Goal: Information Seeking & Learning: Learn about a topic

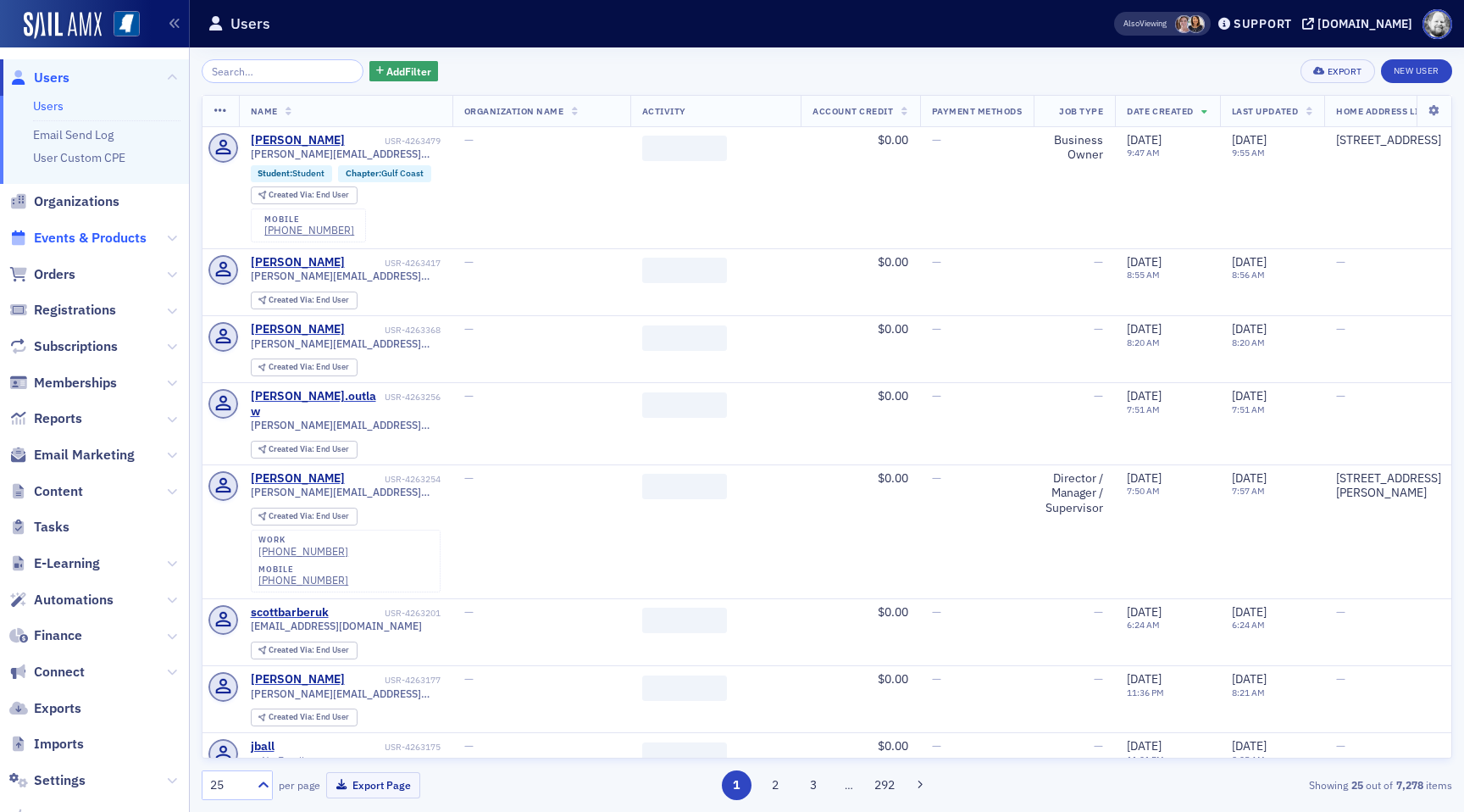
click at [77, 237] on span "Events & Products" at bounding box center [90, 238] width 112 height 19
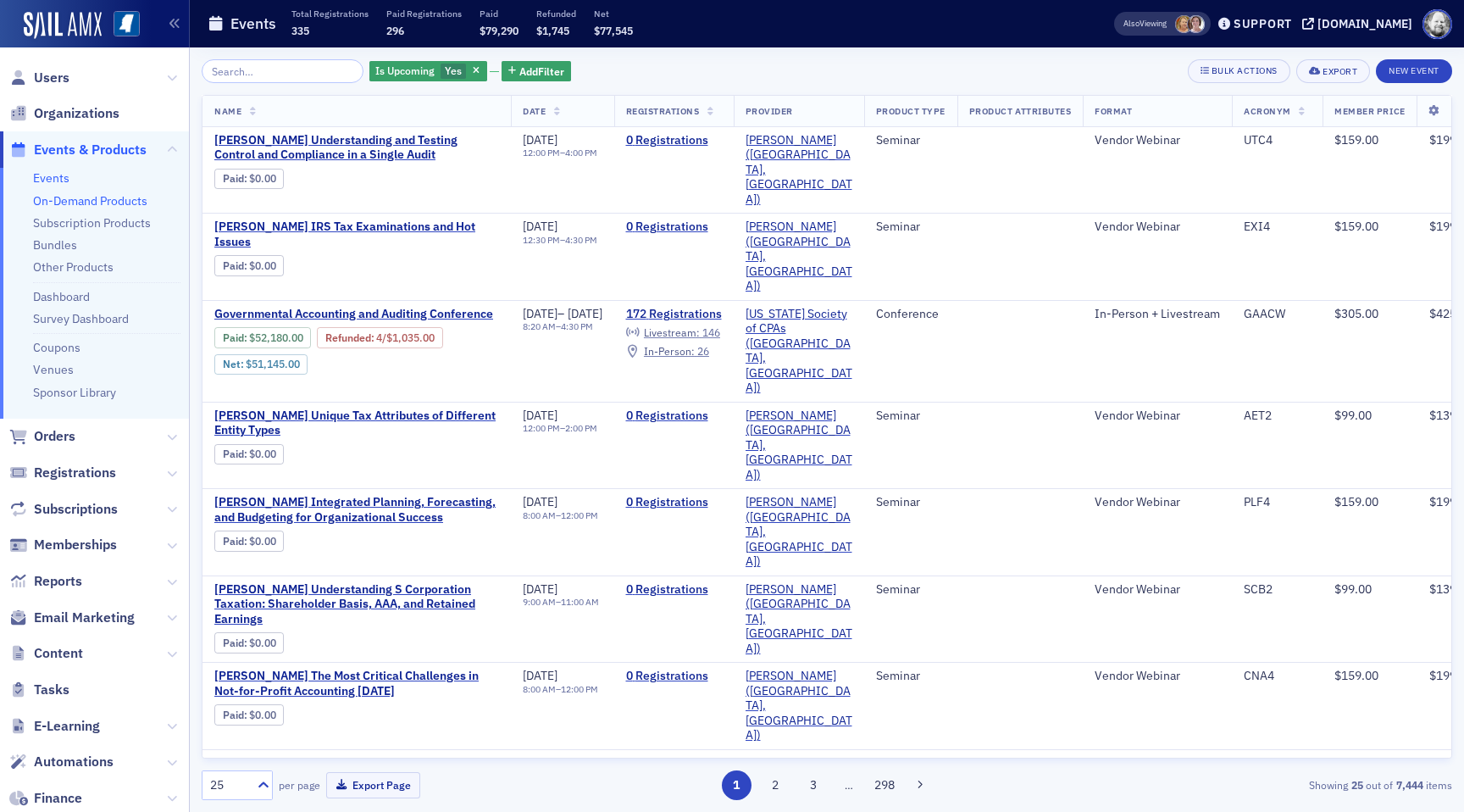
click at [83, 198] on link "On-Demand Products" at bounding box center [90, 200] width 114 height 15
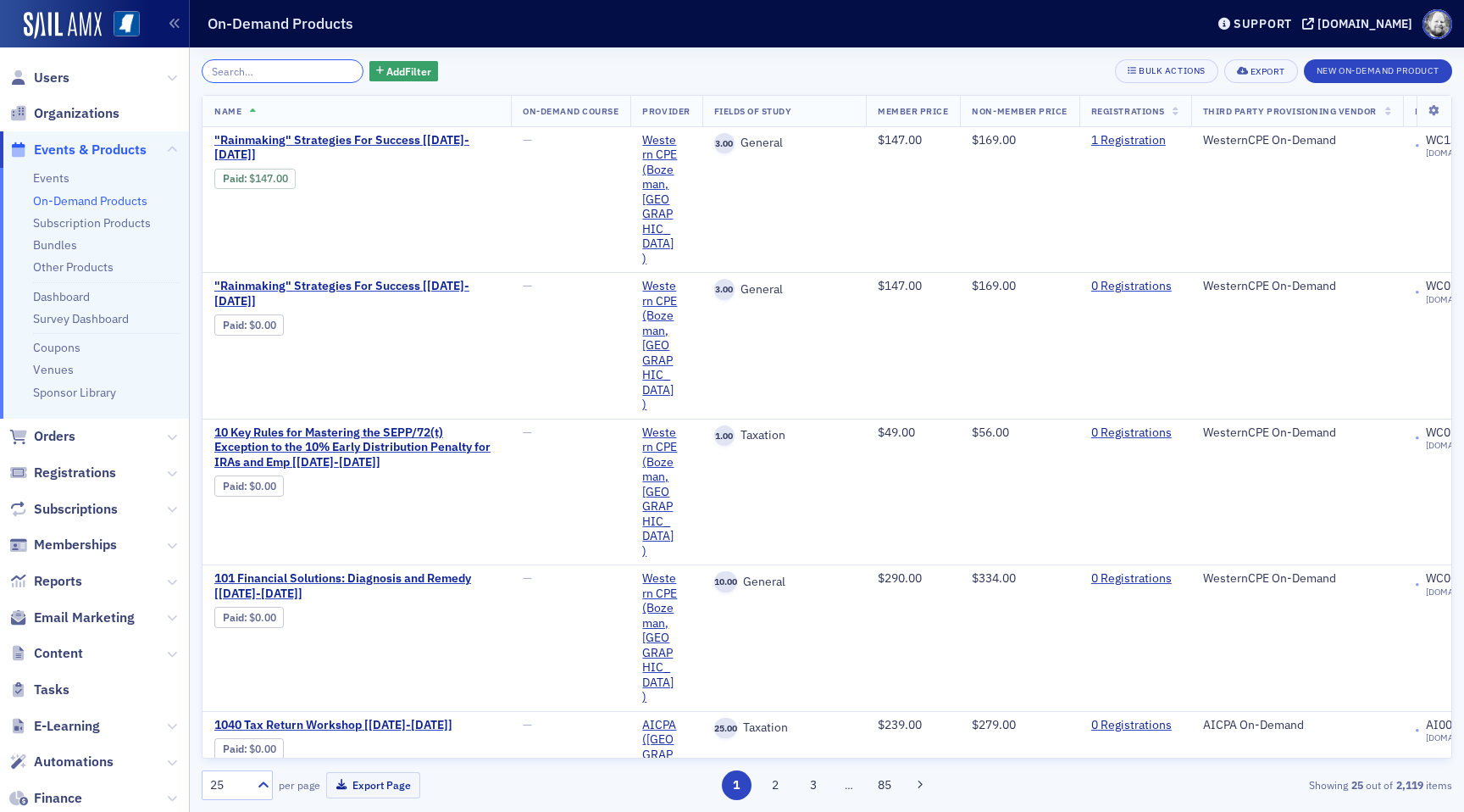
click at [307, 65] on input "search" at bounding box center [282, 71] width 162 height 24
paste input "Microsoft 365: Working with Excel Formulas and Functions"
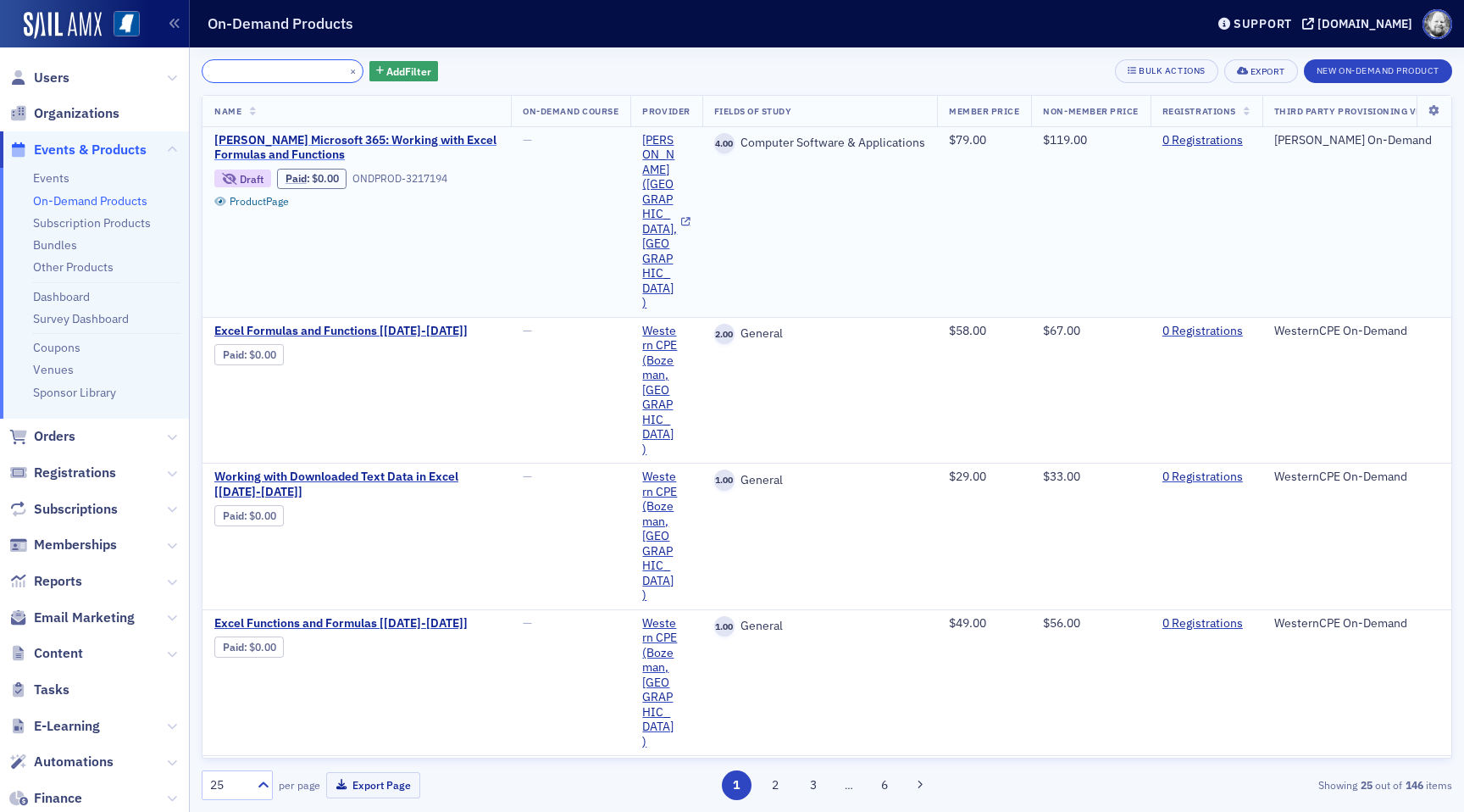
type input "Microsoft 365: Working with Excel Formulas and Functions"
click at [287, 148] on span "[PERSON_NAME] Microsoft 365: Working with Excel Formulas and Functions" at bounding box center [356, 148] width 285 height 30
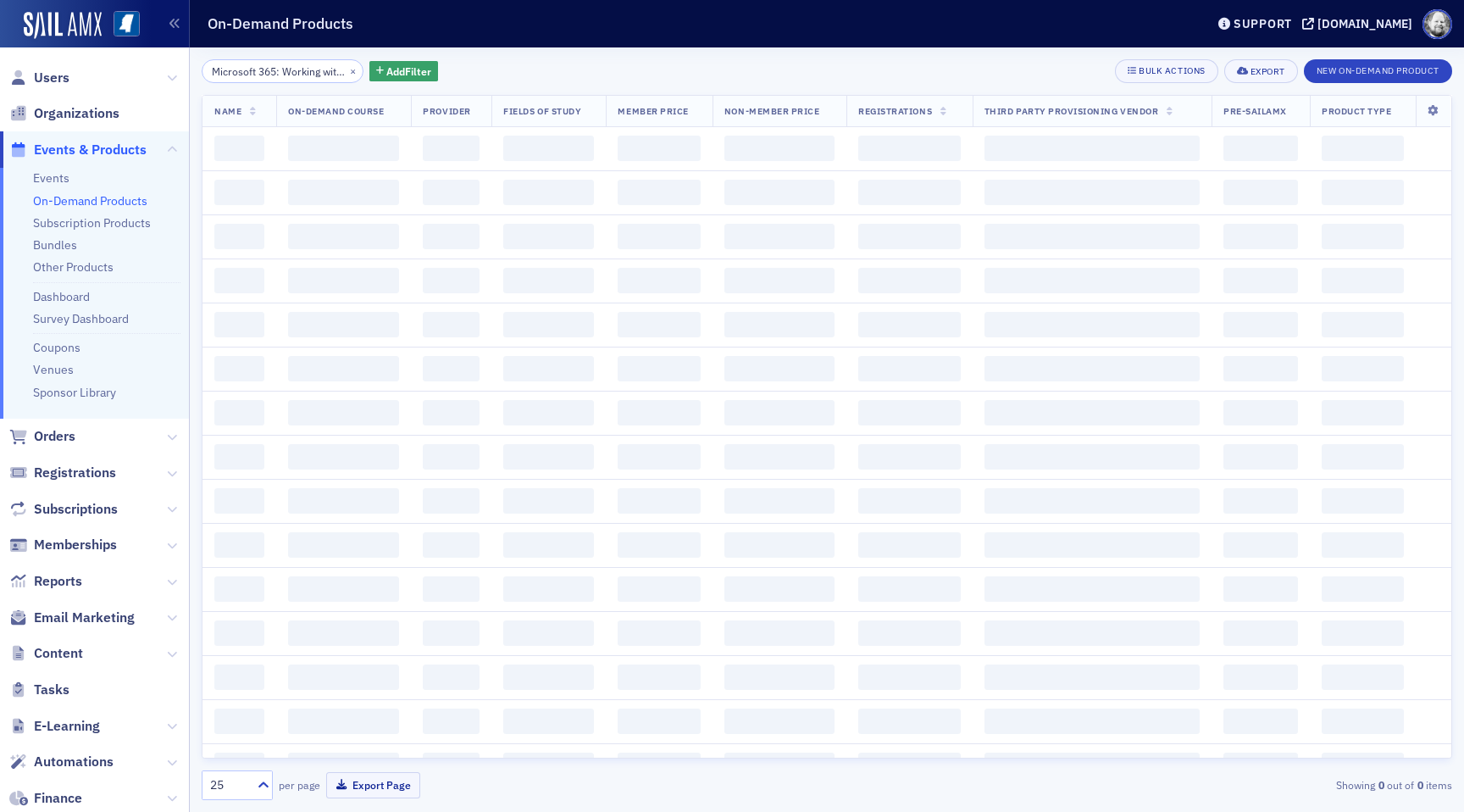
scroll to position [0, 161]
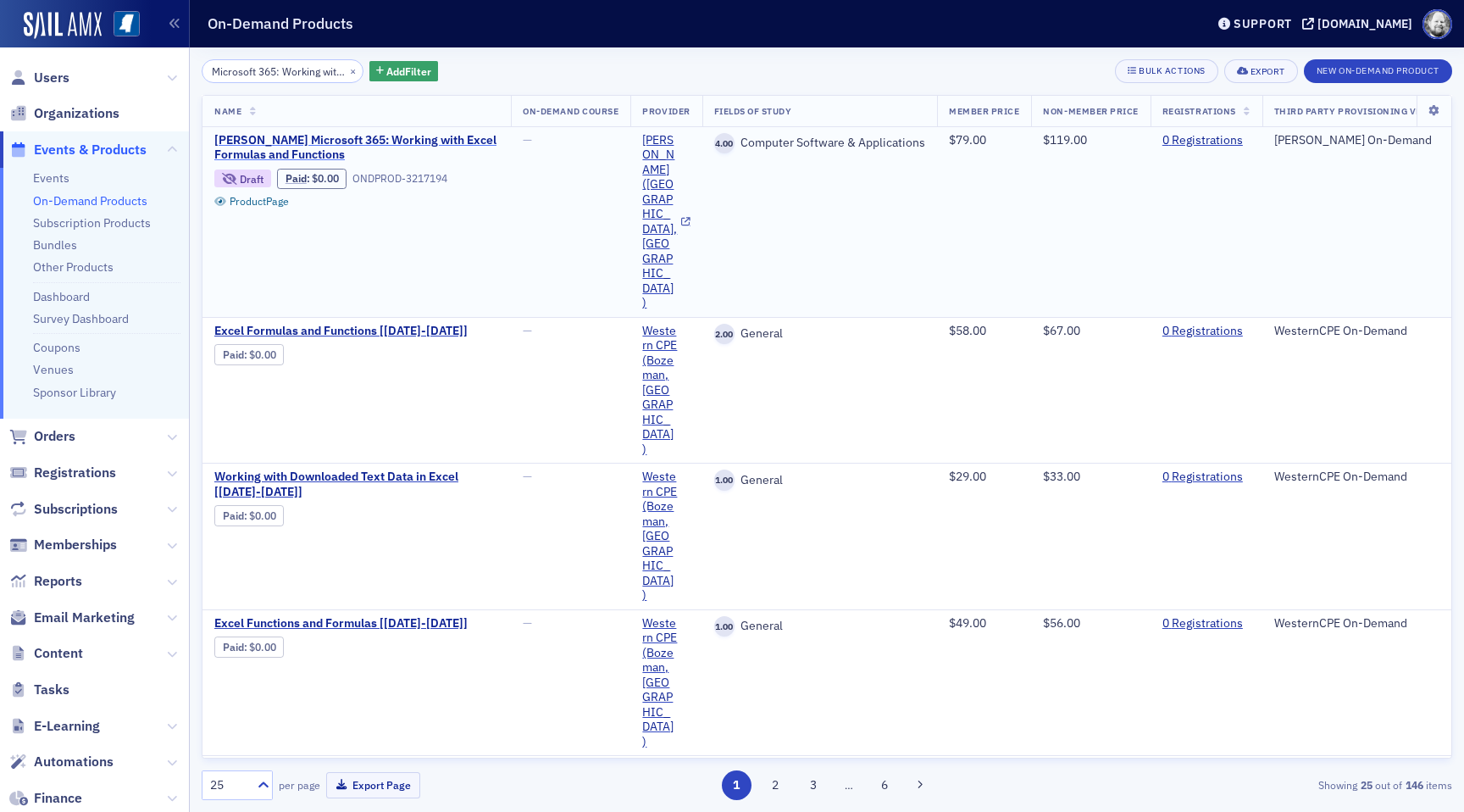
click at [325, 140] on span "[PERSON_NAME] Microsoft 365: Working with Excel Formulas and Functions" at bounding box center [356, 148] width 285 height 30
click at [303, 762] on span "[PERSON_NAME] Microsoft® Excel® 2016: Working with Formulas and Functions" at bounding box center [356, 777] width 285 height 30
click at [345, 68] on button "×" at bounding box center [353, 71] width 15 height 15
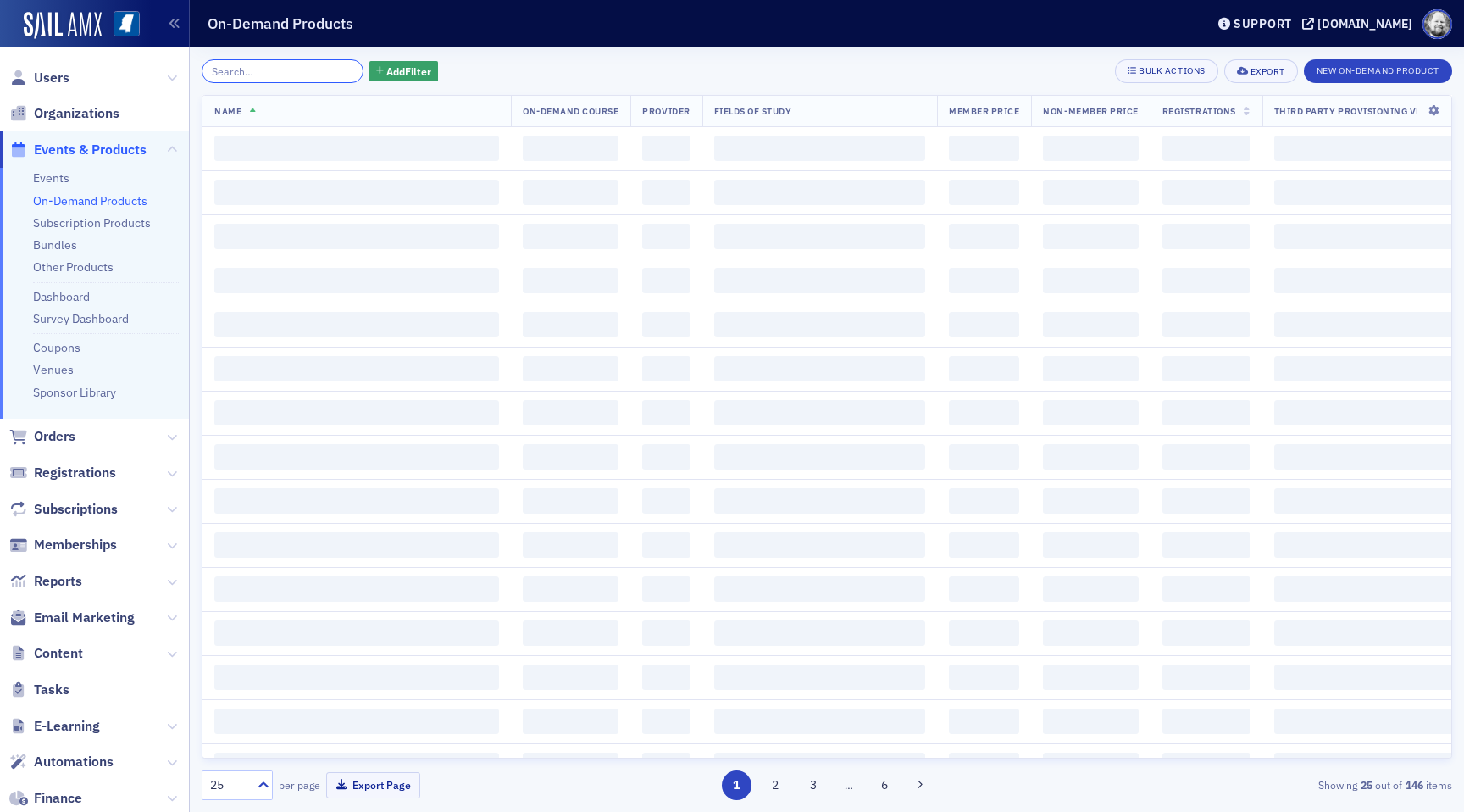
click at [334, 68] on input "search" at bounding box center [282, 71] width 162 height 24
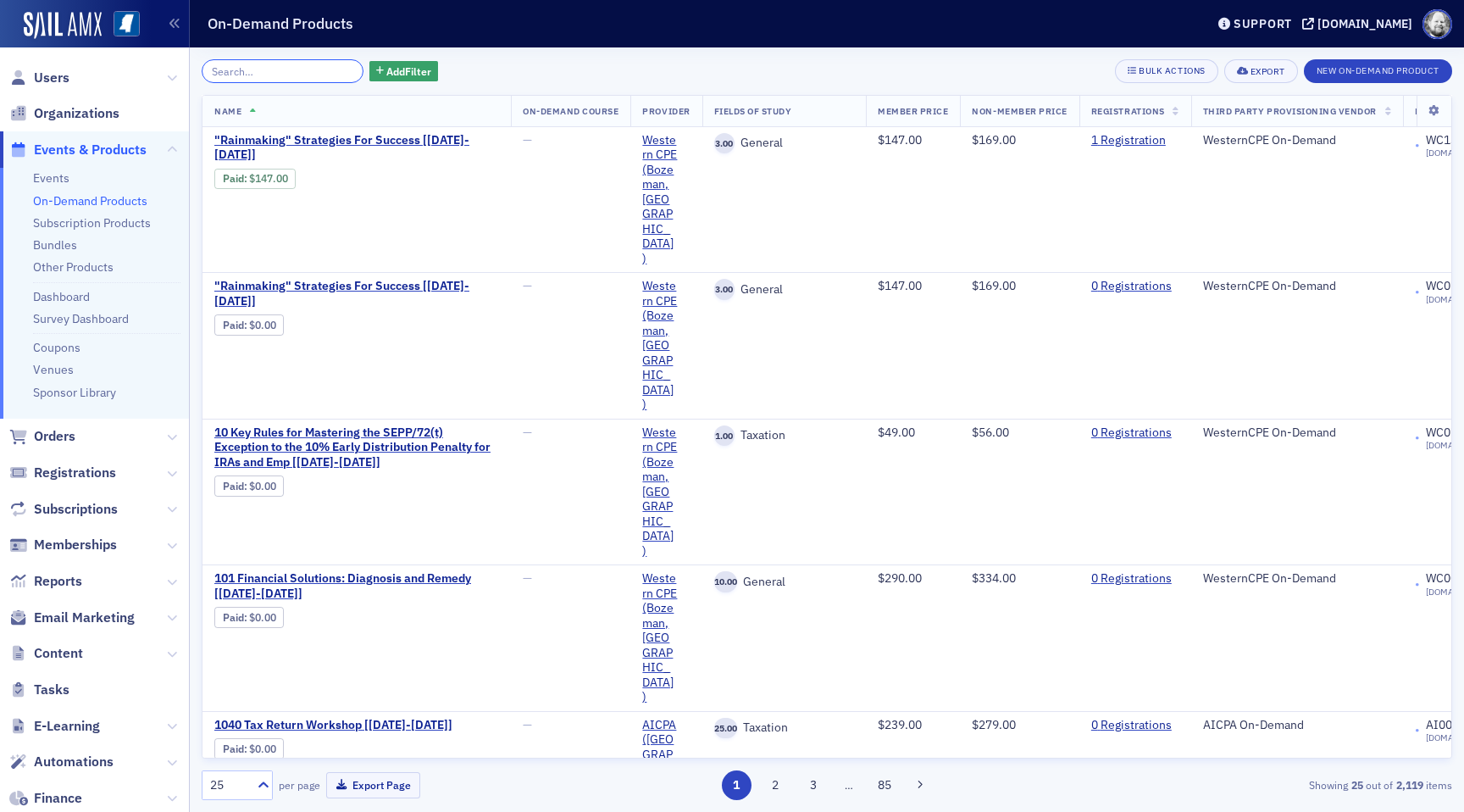
click at [292, 68] on input "search" at bounding box center [282, 71] width 162 height 24
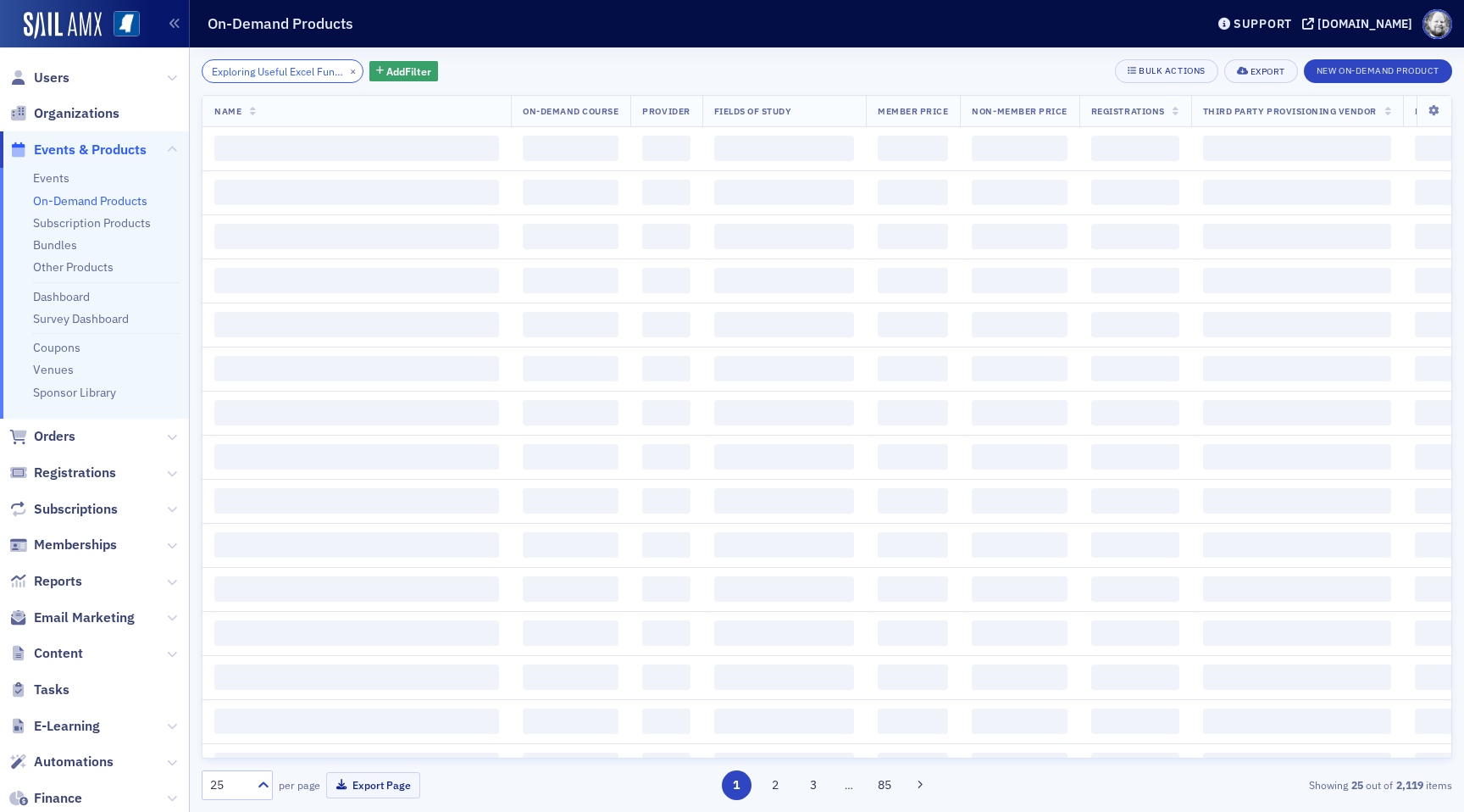
scroll to position [0, 40]
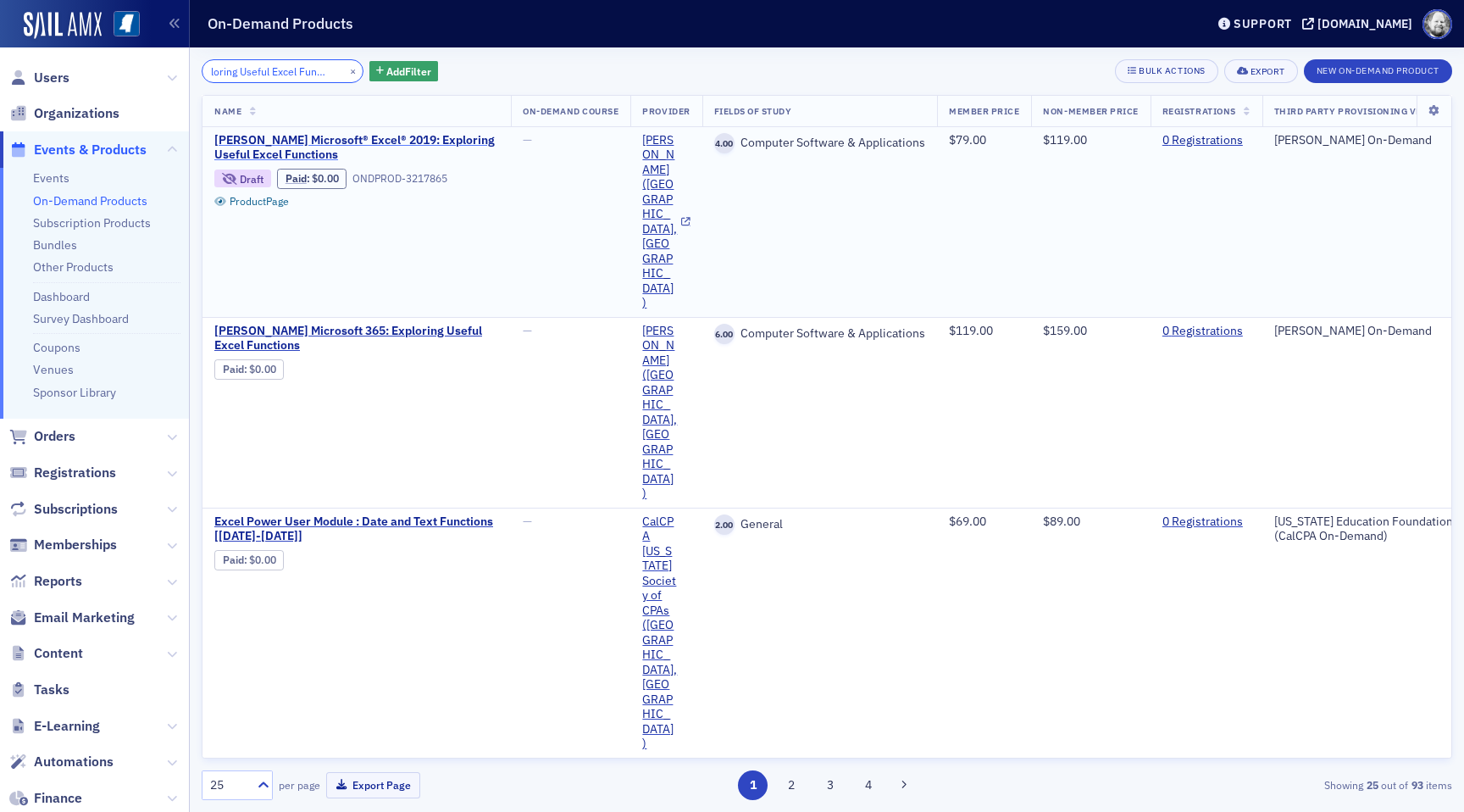
type input "Exploring Useful Excel Functions"
click at [270, 139] on span "[PERSON_NAME] Microsoft® Excel® 2019: Exploring Useful Excel Functions" at bounding box center [356, 148] width 285 height 30
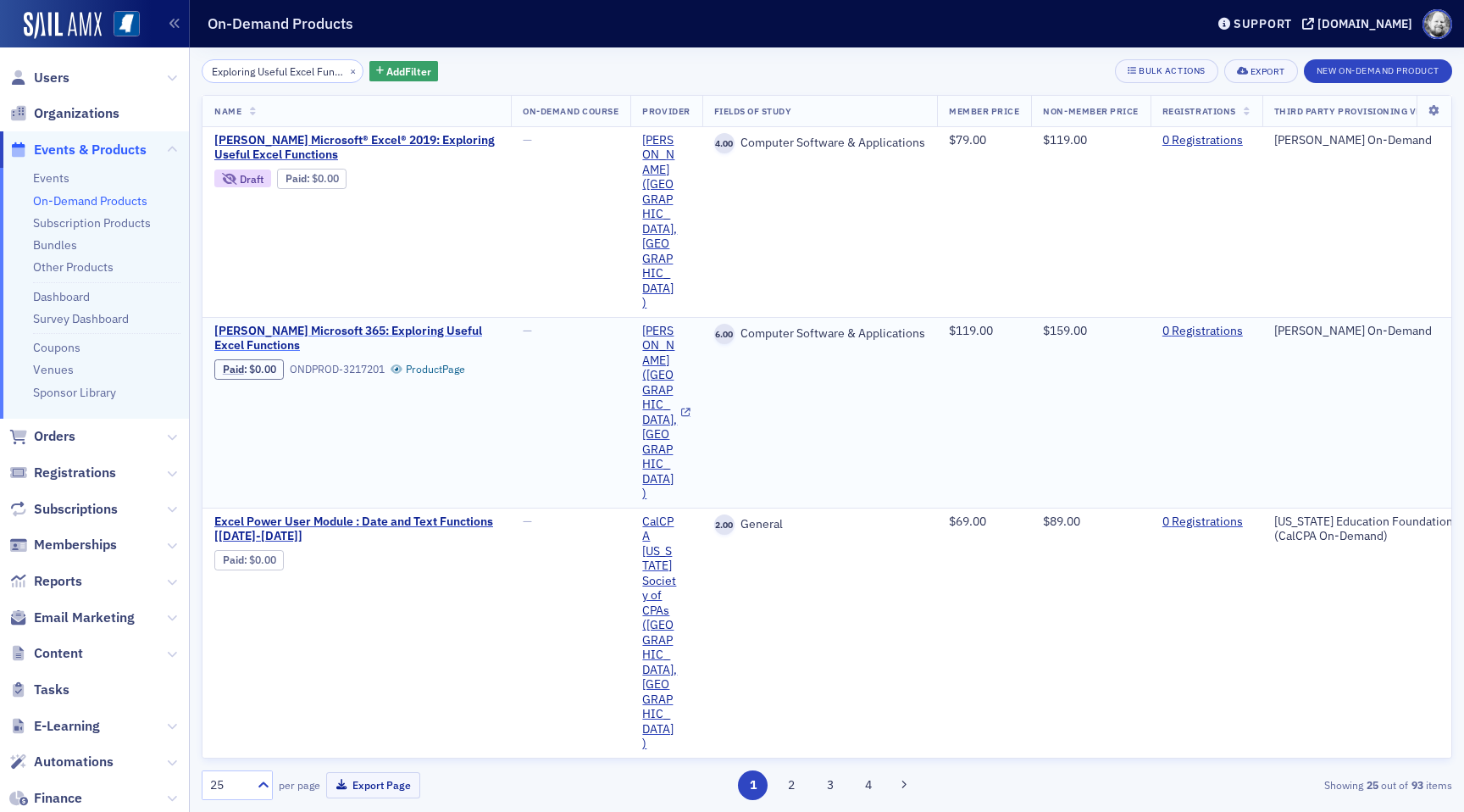
click at [267, 324] on span "[PERSON_NAME] Microsoft 365: Exploring Useful Excel Functions" at bounding box center [356, 339] width 285 height 30
click at [345, 67] on button "×" at bounding box center [353, 71] width 15 height 15
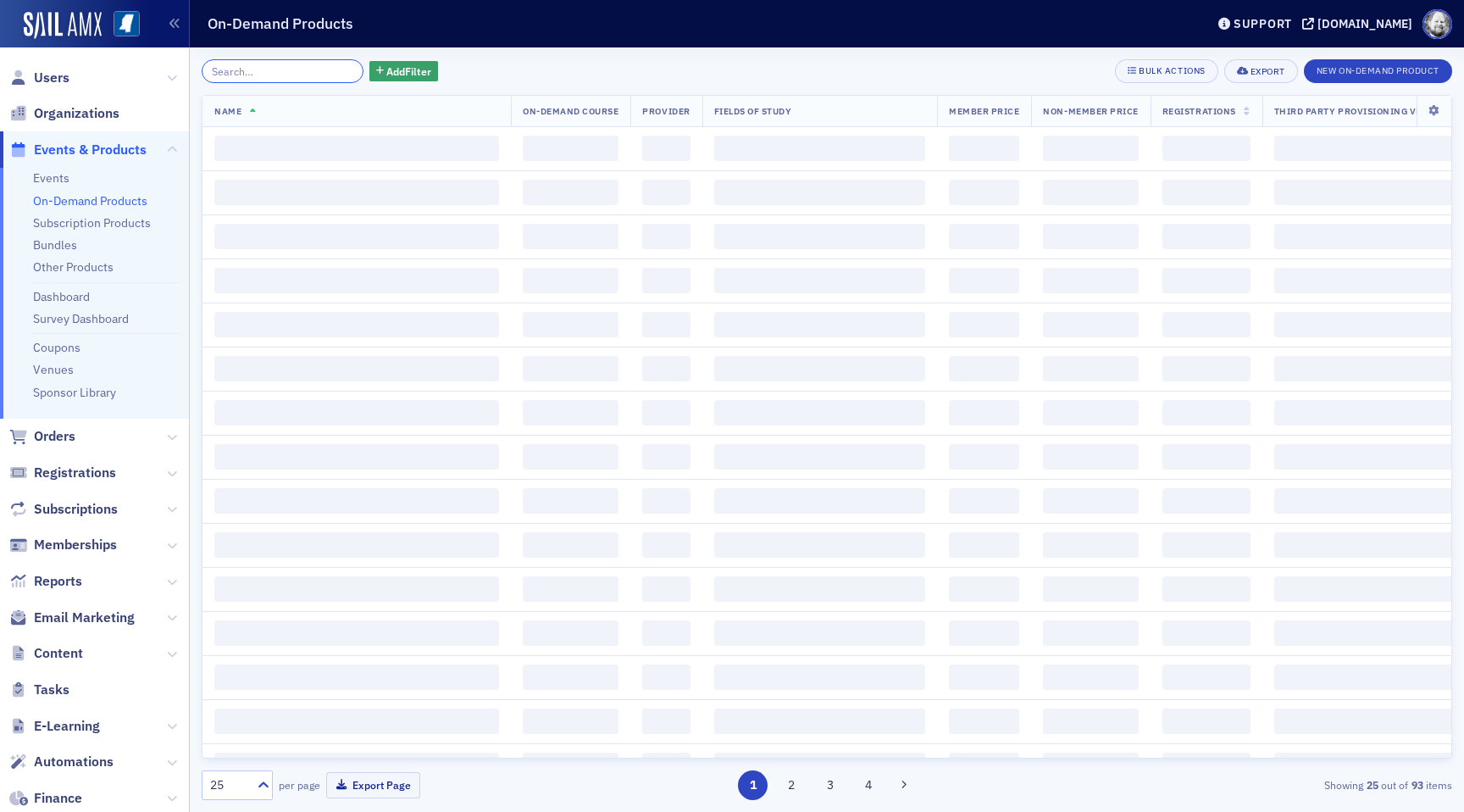
click at [295, 67] on input "search" at bounding box center [282, 71] width 162 height 24
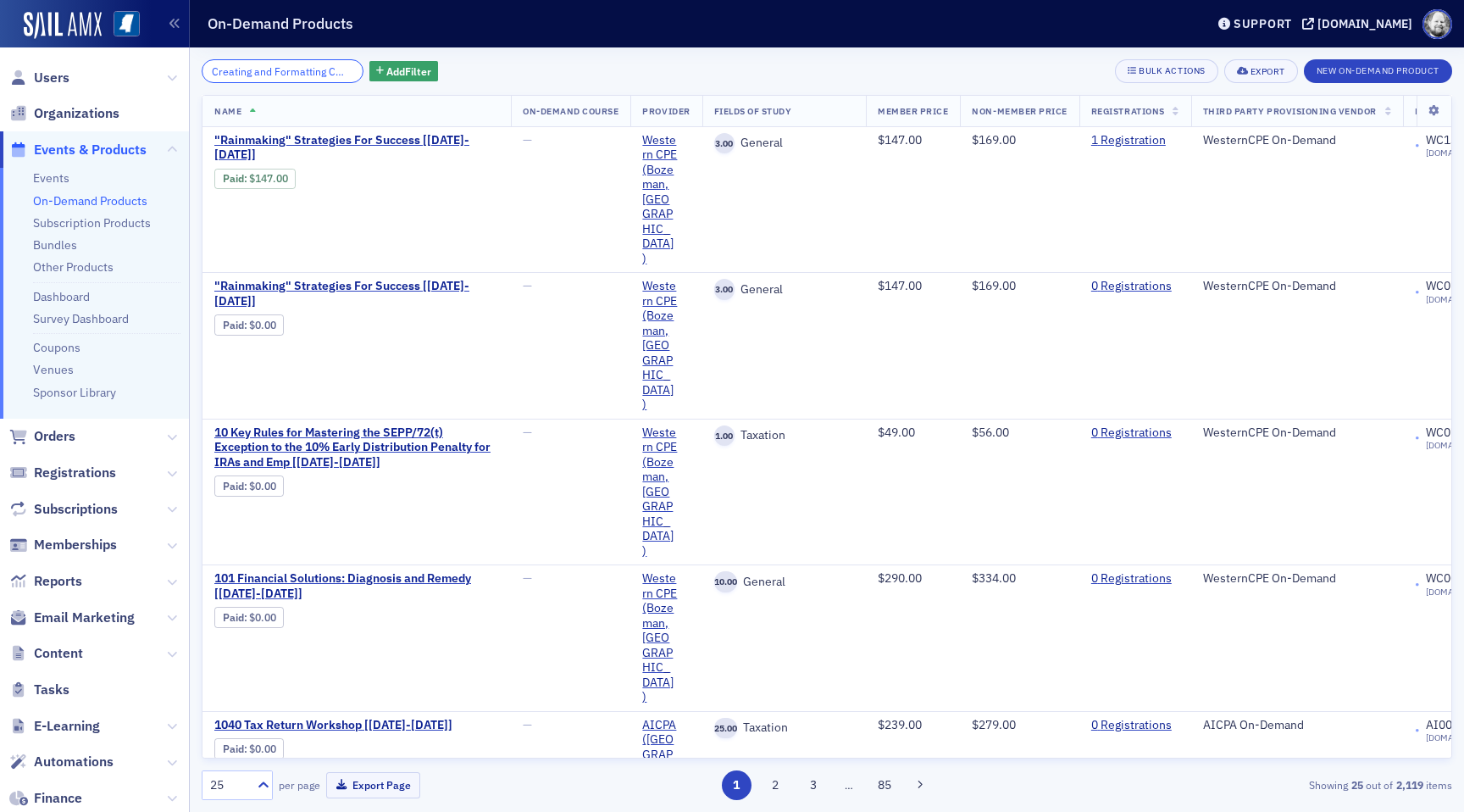
scroll to position [0, 36]
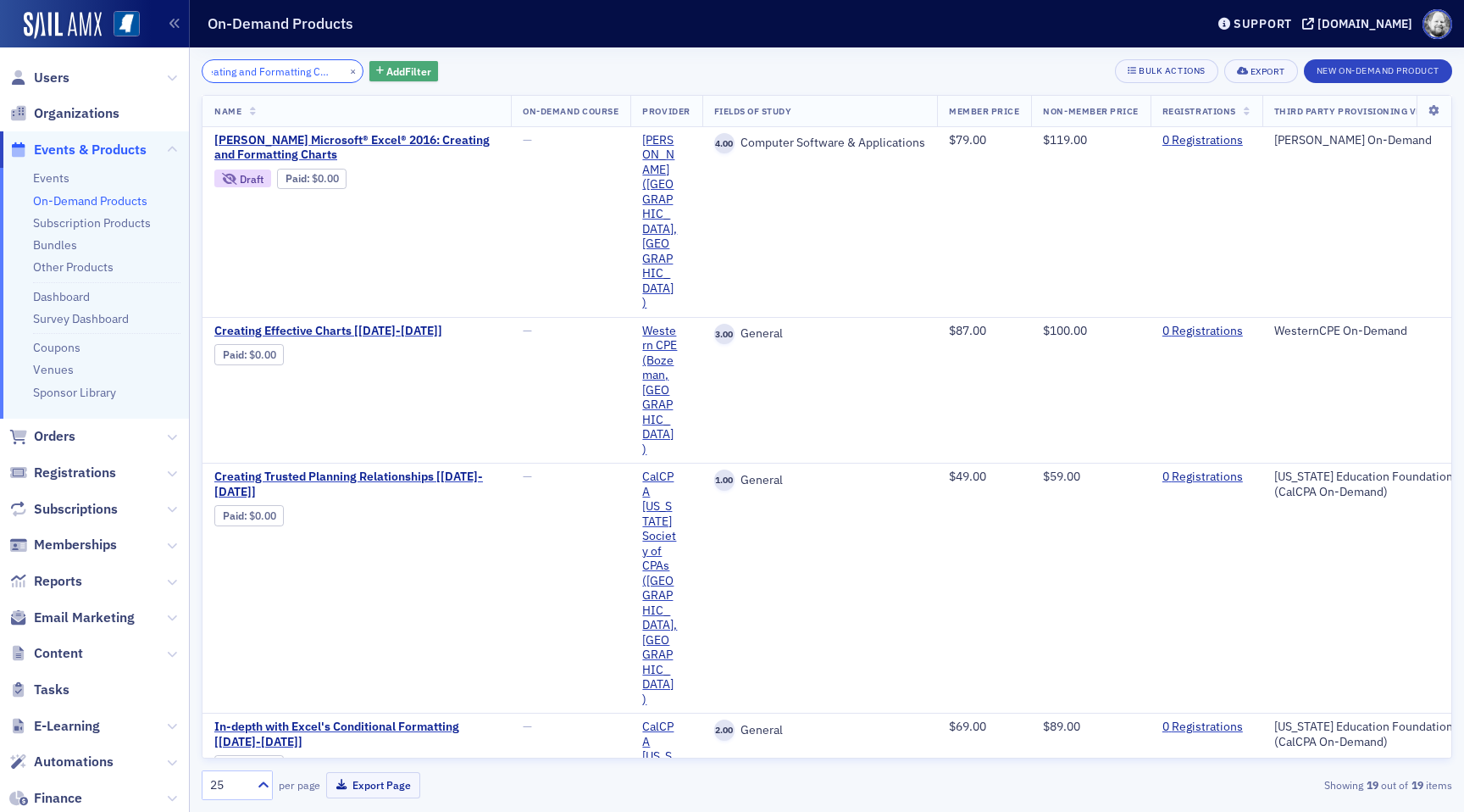
type input "Creating and Formatting Charts"
click at [391, 75] on span "Add Filter" at bounding box center [408, 71] width 45 height 15
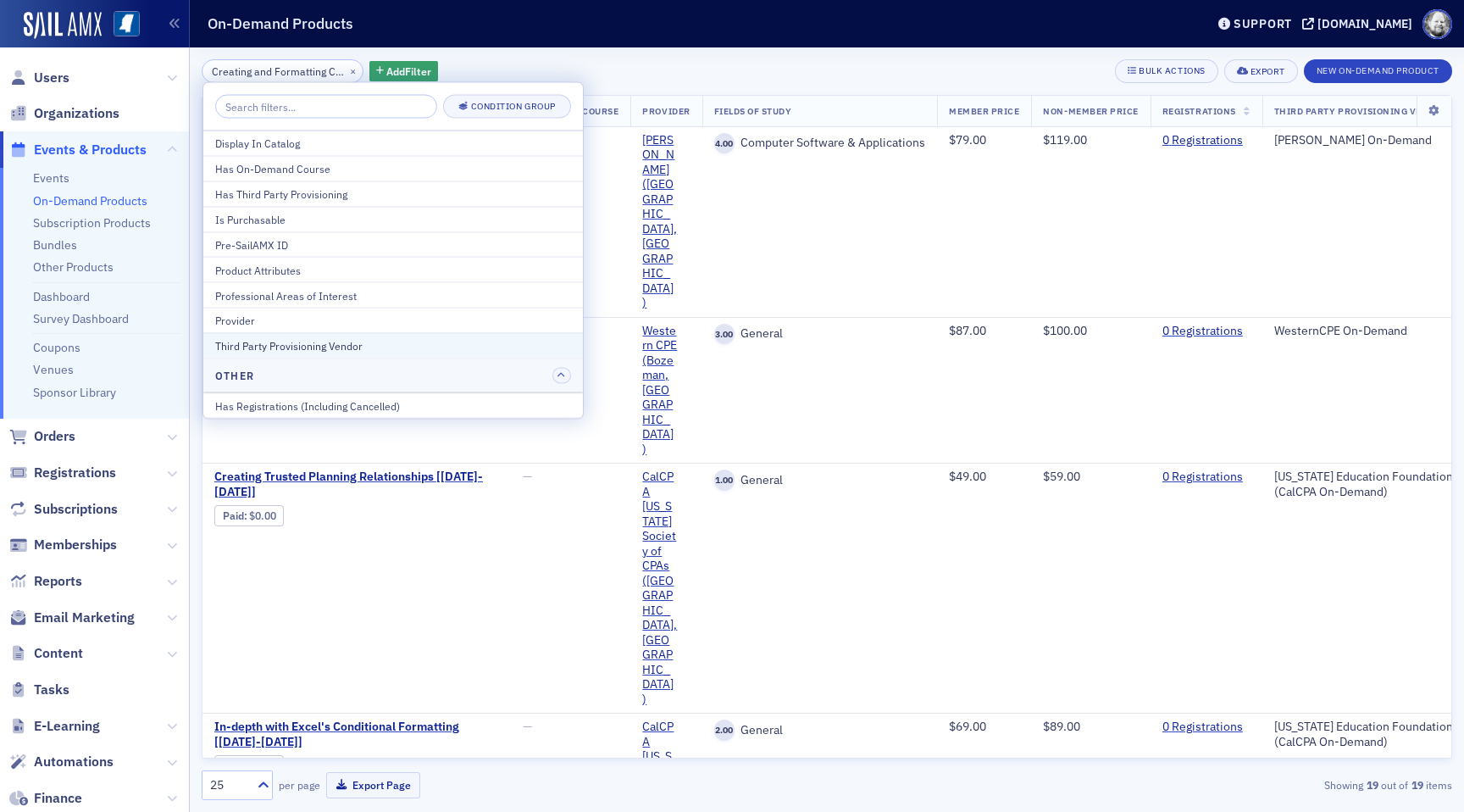
click at [345, 338] on div "Third Party Provisioning Vendor" at bounding box center [393, 345] width 356 height 15
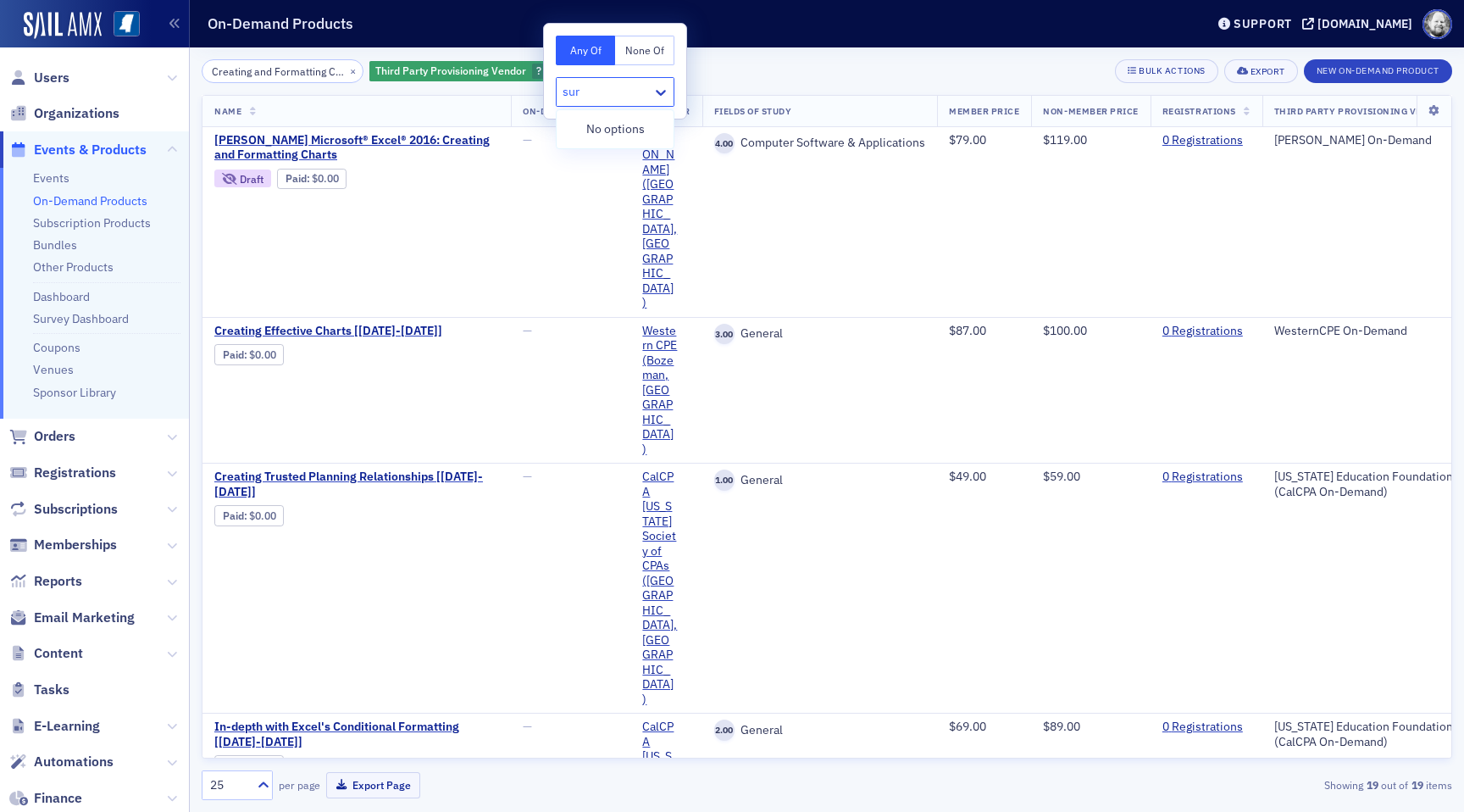
type input "surg"
click at [602, 140] on div "[PERSON_NAME] On-Demand" at bounding box center [669, 129] width 226 height 32
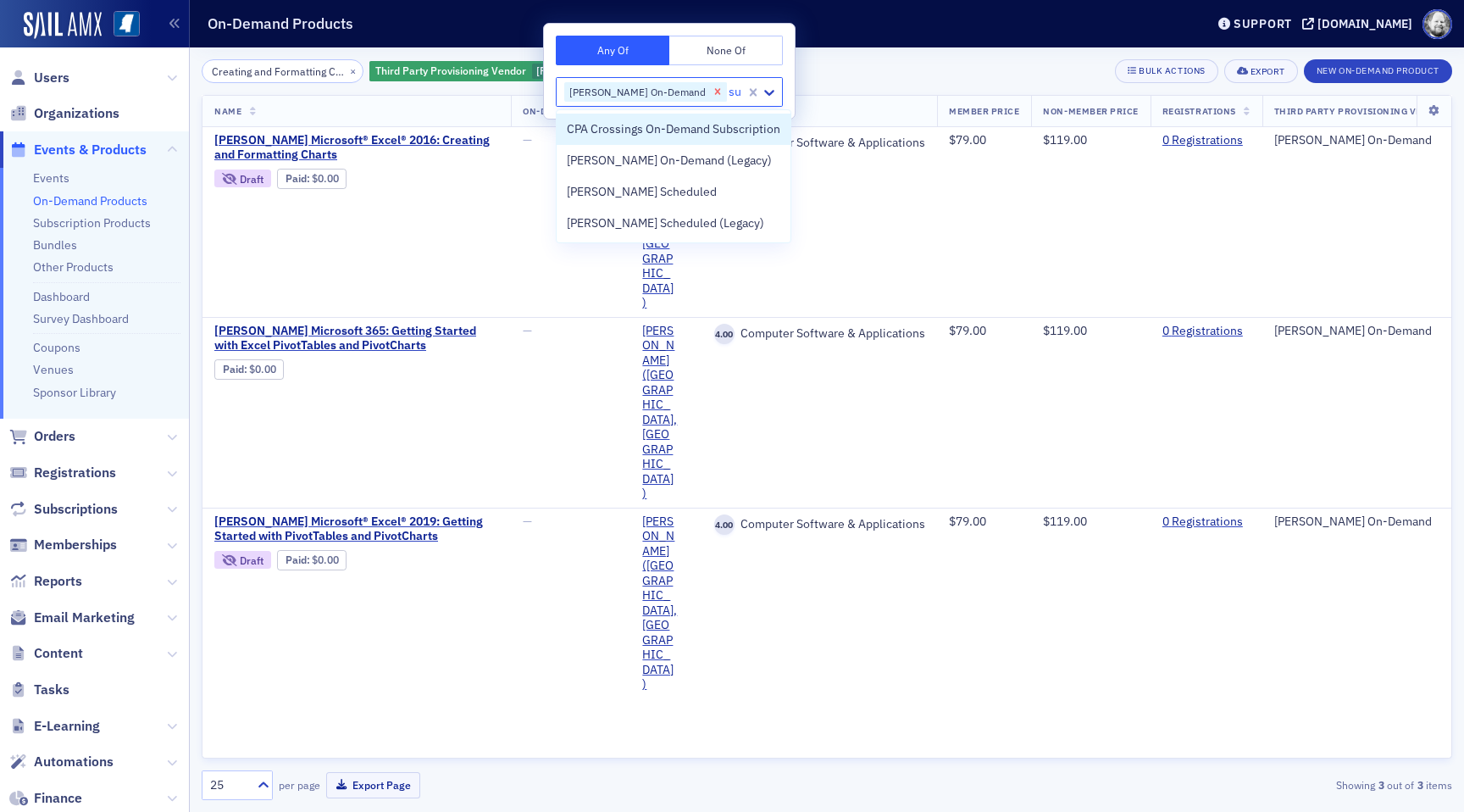
type input "sur"
click at [661, 122] on span "[PERSON_NAME] On-Demand (Legacy)" at bounding box center [669, 129] width 205 height 18
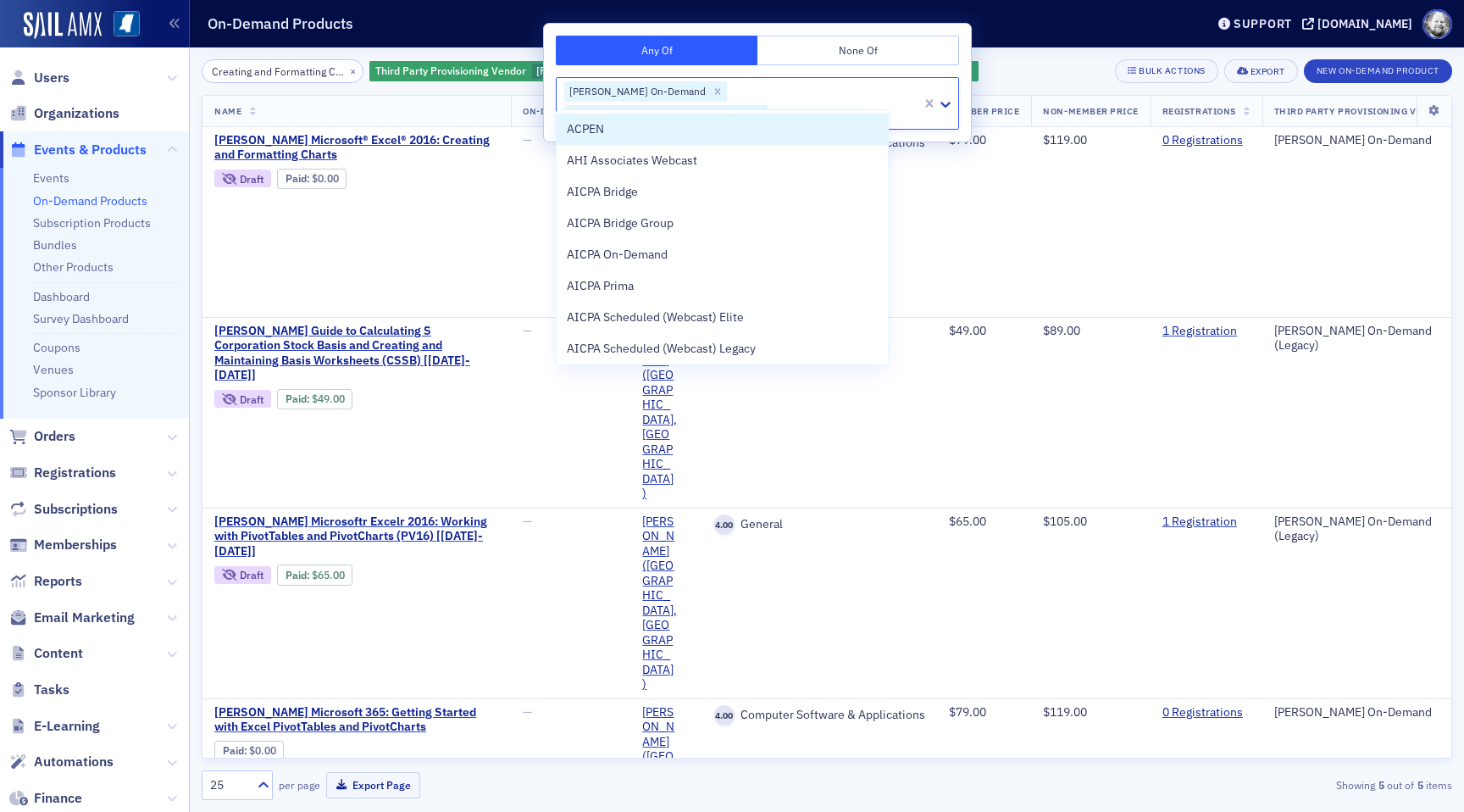
click at [1029, 61] on div "Creating and Formatting Charts × Third Party Provisioning Vendor [PERSON_NAME] …" at bounding box center [826, 71] width 1250 height 24
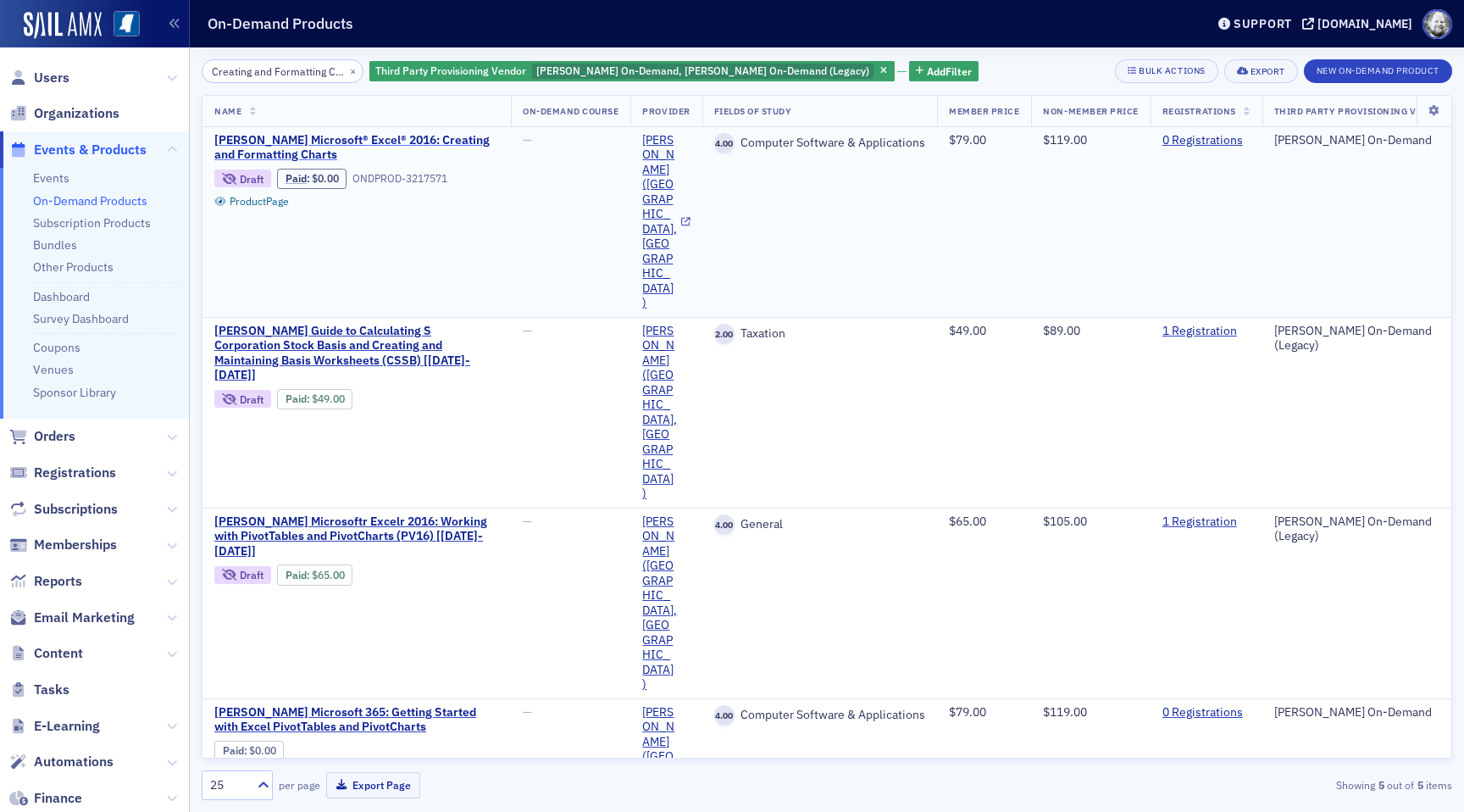
click at [378, 138] on span "[PERSON_NAME] Microsoft® Excel® 2016: Creating and Formatting Charts" at bounding box center [356, 148] width 285 height 30
click at [345, 71] on button "×" at bounding box center [353, 71] width 15 height 15
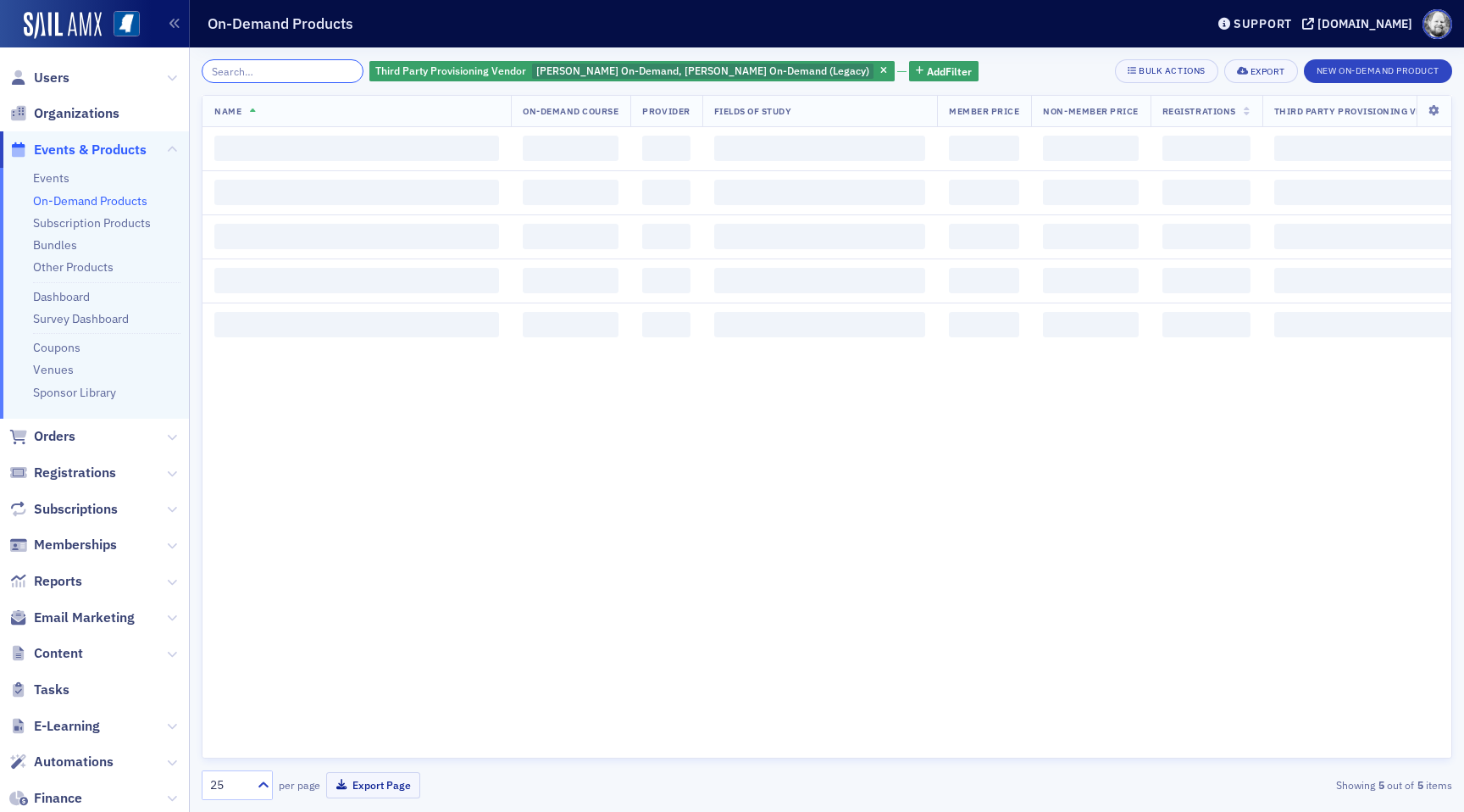
click at [279, 73] on input "search" at bounding box center [282, 71] width 162 height 24
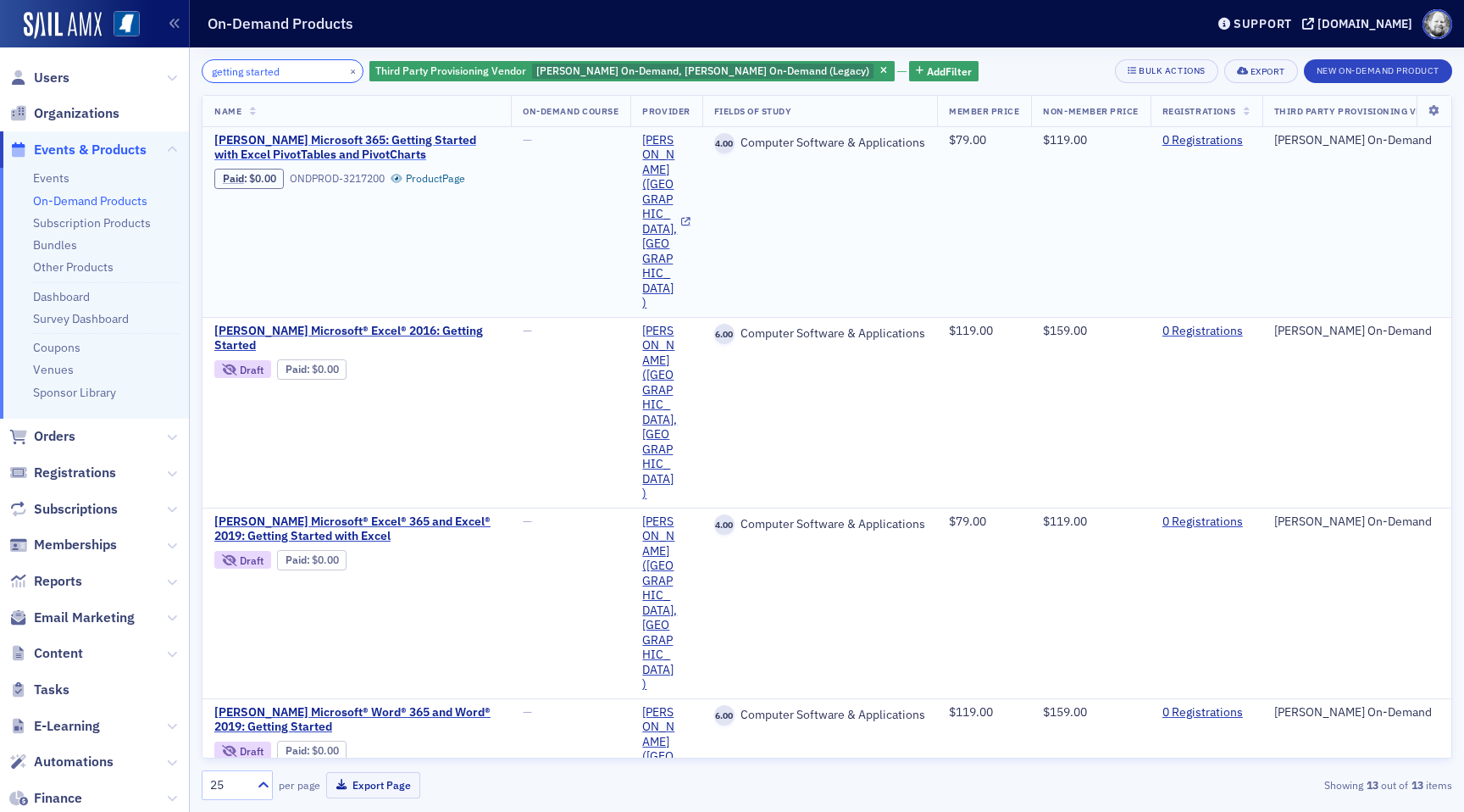
type input "getting started"
click at [408, 136] on span "[PERSON_NAME] Microsoft 365: Getting Started with Excel PivotTables and PivotCh…" at bounding box center [356, 148] width 285 height 30
click at [345, 69] on button "×" at bounding box center [353, 71] width 15 height 15
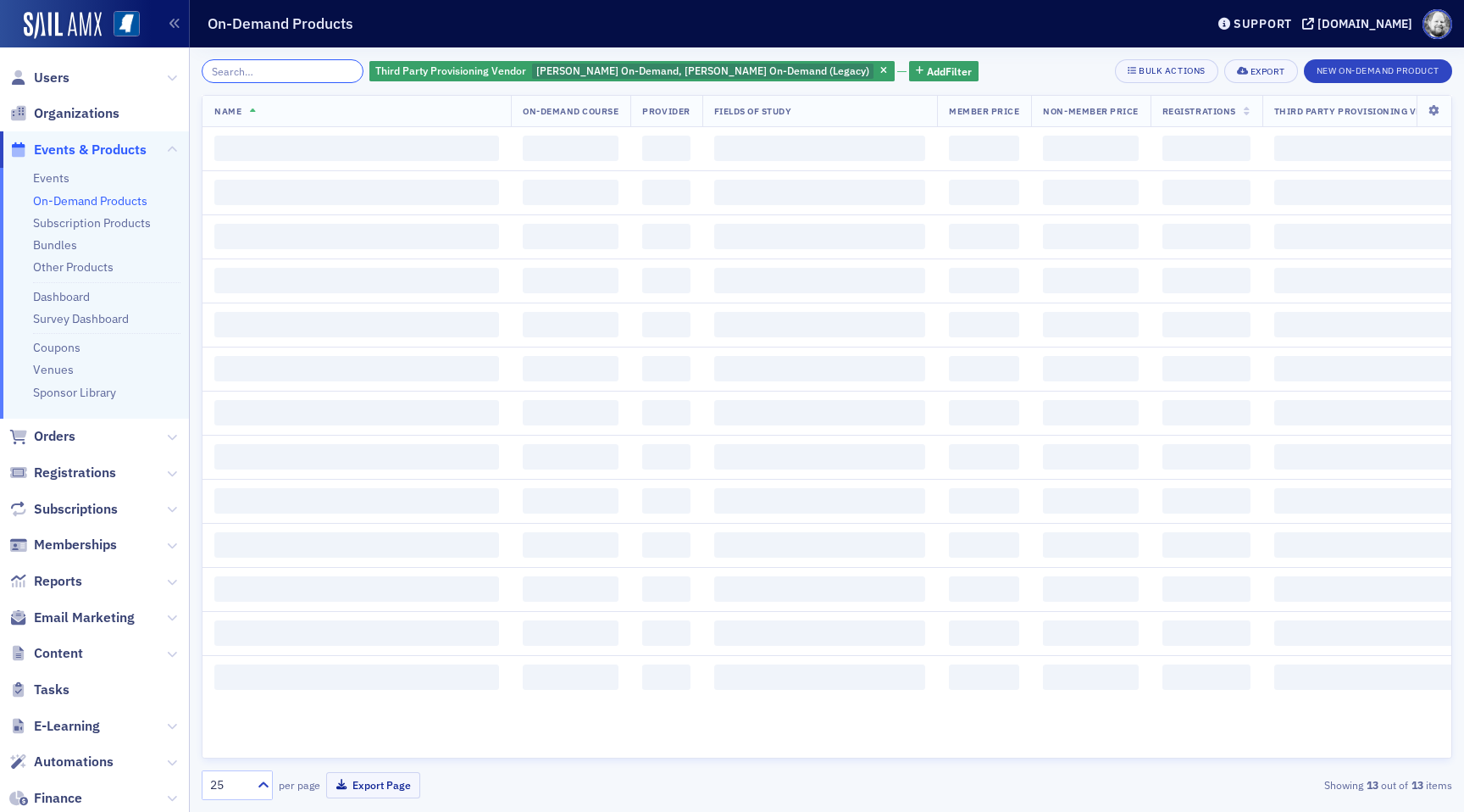
click at [302, 69] on input "search" at bounding box center [282, 71] width 162 height 24
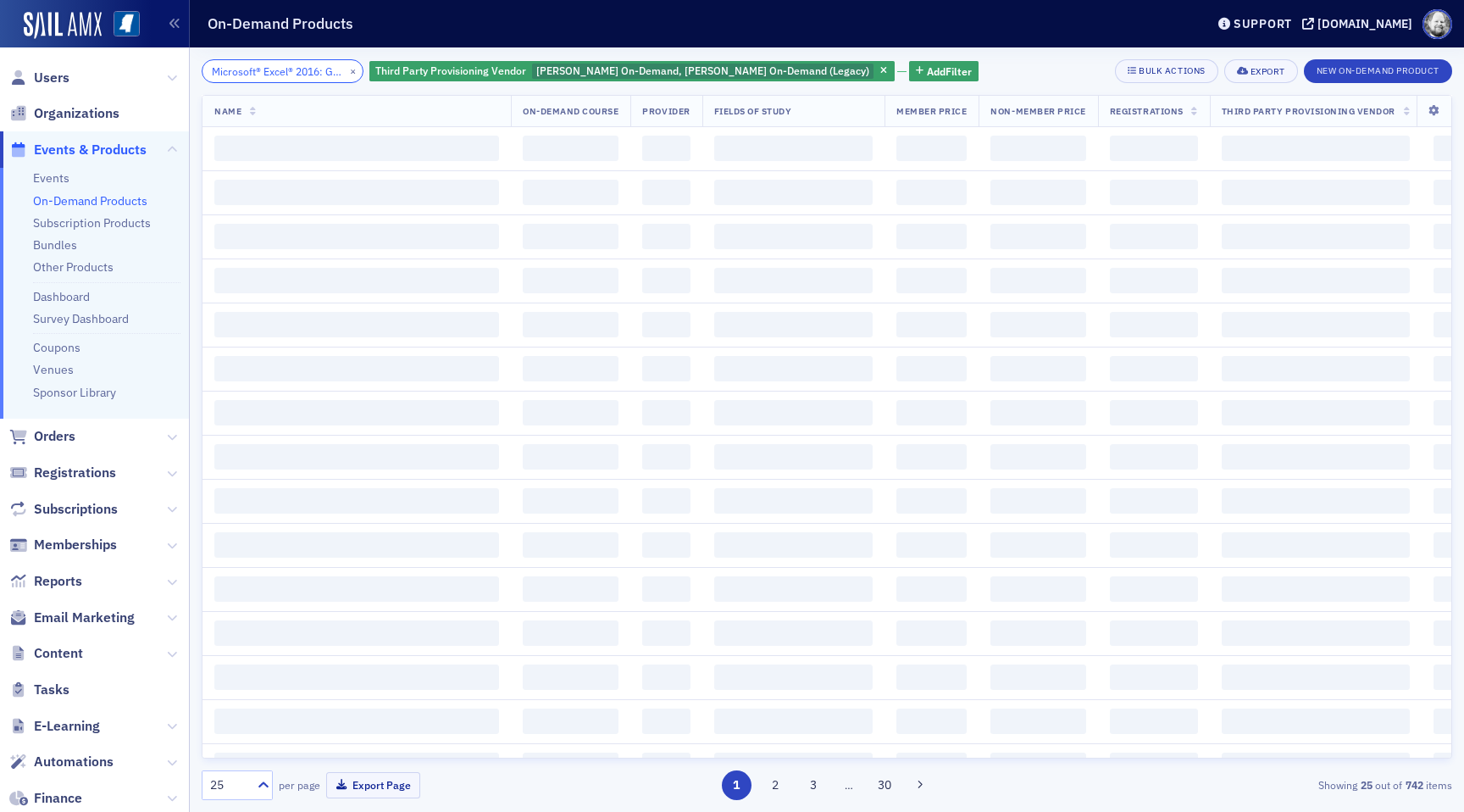
scroll to position [0, 73]
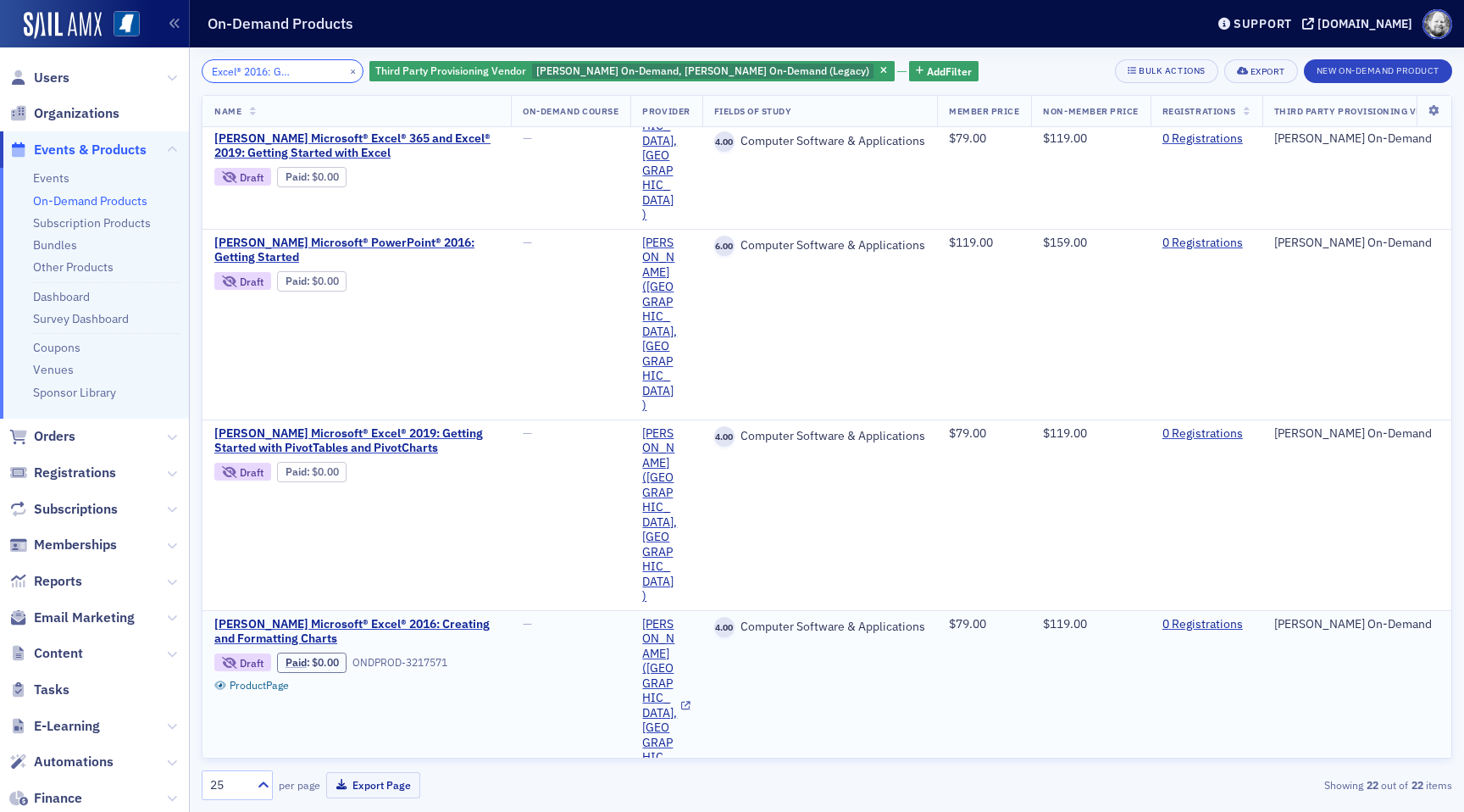
scroll to position [280, 0]
type input "Microsoft® Excel® 2016: Getting Started"
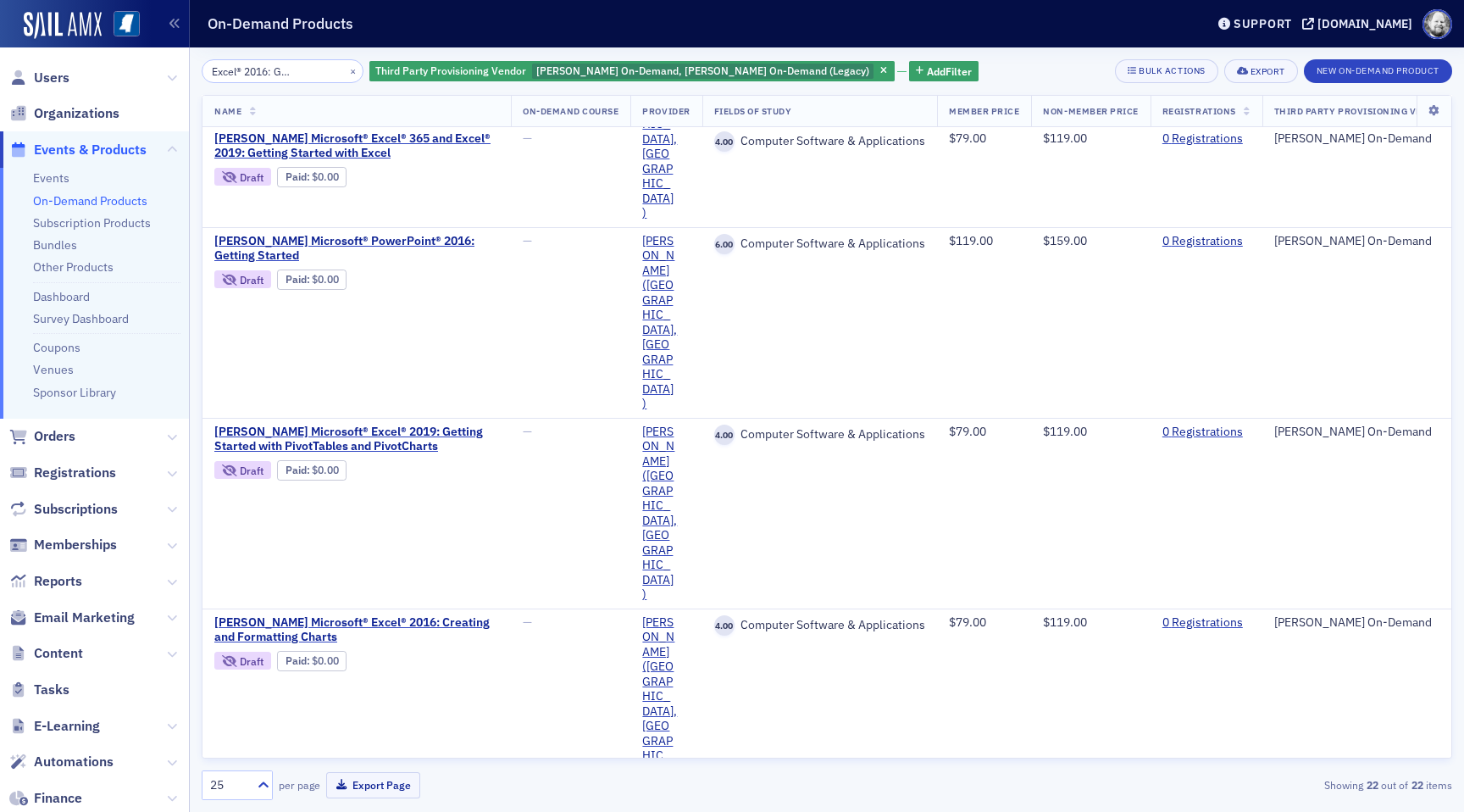
scroll to position [0, 0]
